Goal: Information Seeking & Learning: Learn about a topic

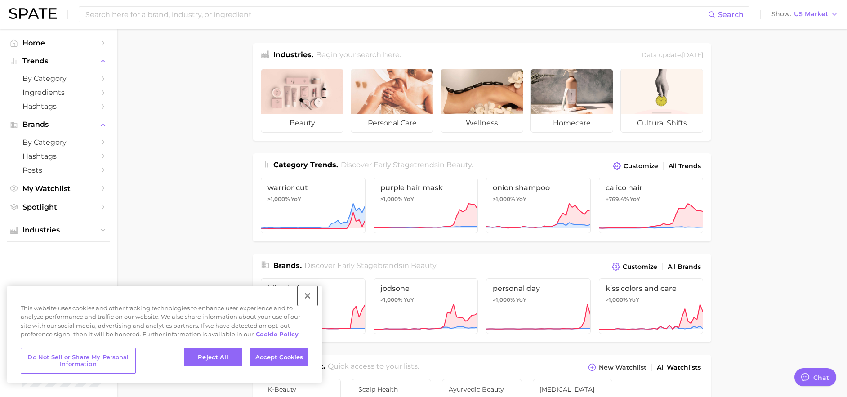
click at [308, 296] on button "Close" at bounding box center [308, 296] width 20 height 20
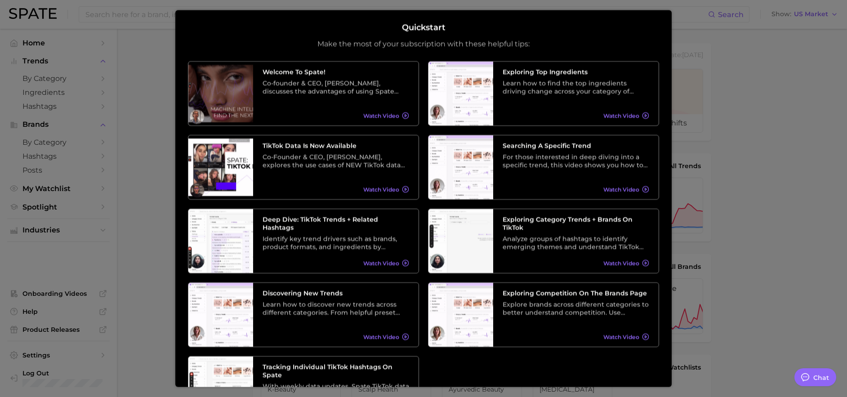
click at [794, 83] on div at bounding box center [423, 365] width 847 height 731
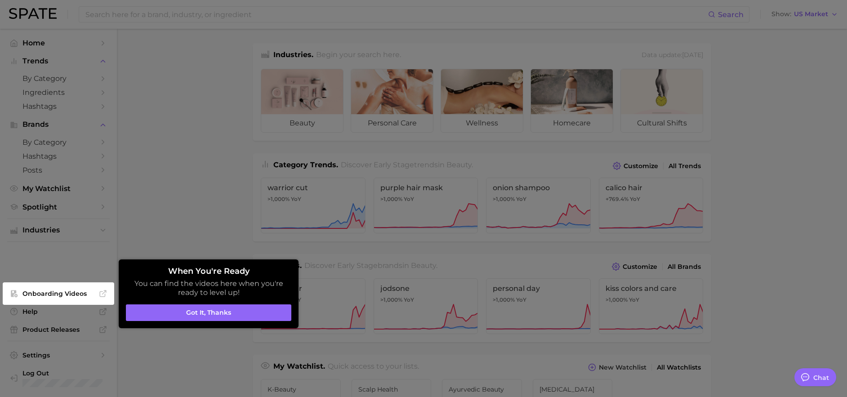
click at [384, 13] on div at bounding box center [423, 365] width 847 height 731
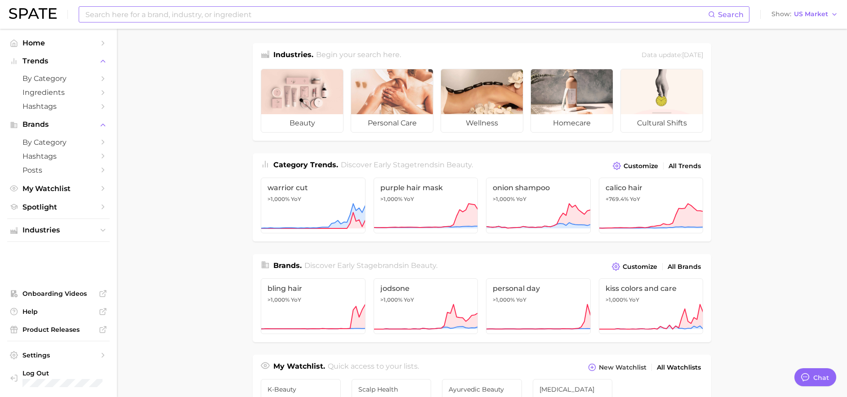
click at [383, 14] on input at bounding box center [397, 14] width 624 height 15
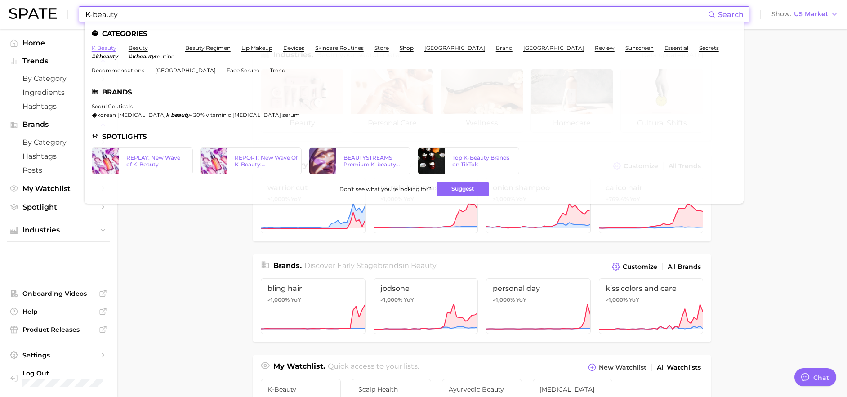
type input "K-beauty"
click at [108, 49] on link "k beauty" at bounding box center [104, 48] width 25 height 7
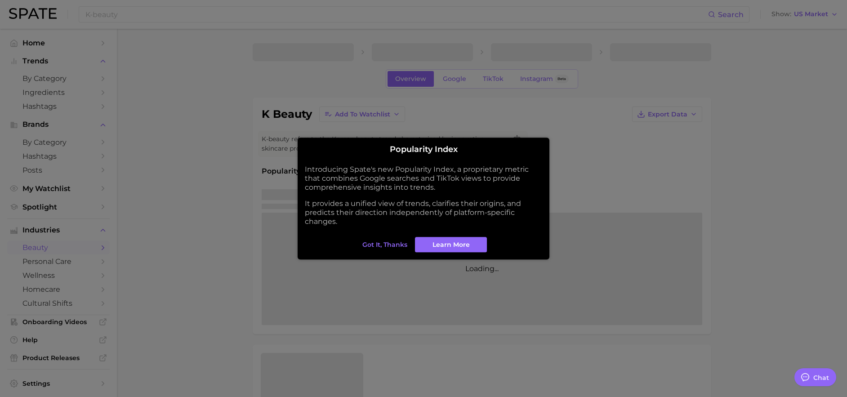
type textarea "x"
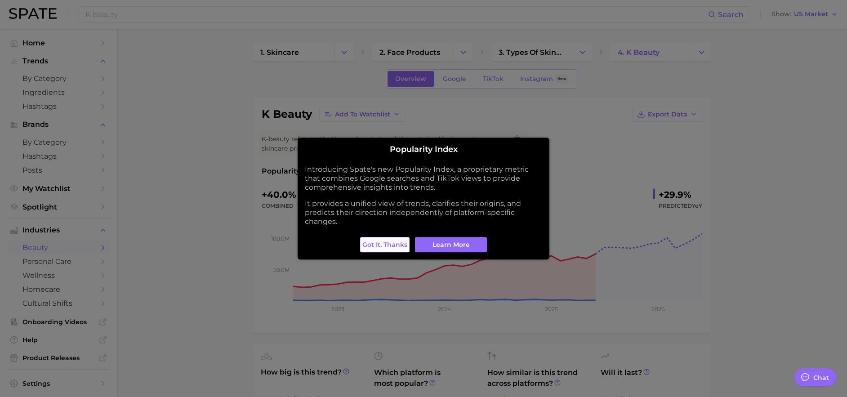
click at [398, 241] on span "Got it, thanks" at bounding box center [384, 245] width 45 height 8
